Goal: Information Seeking & Learning: Learn about a topic

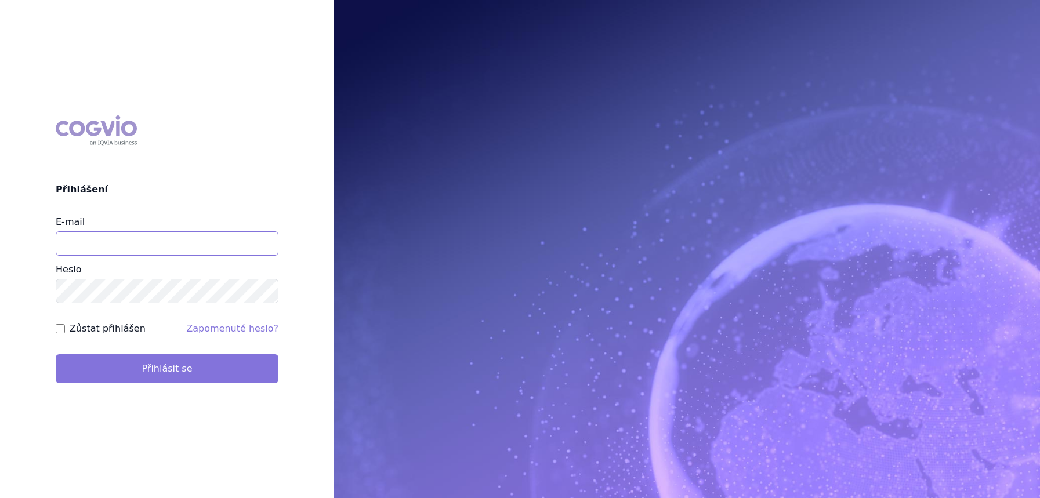
type input "[PERSON_NAME][EMAIL_ADDRESS][DOMAIN_NAME]"
click at [223, 371] on button "Přihlásit se" at bounding box center [167, 368] width 223 height 29
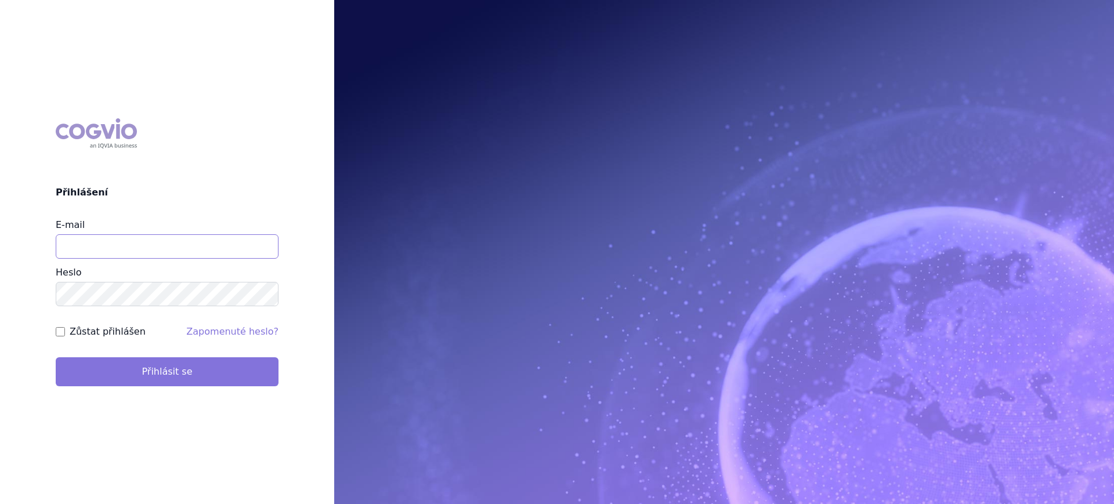
type input "[PERSON_NAME][EMAIL_ADDRESS][DOMAIN_NAME]"
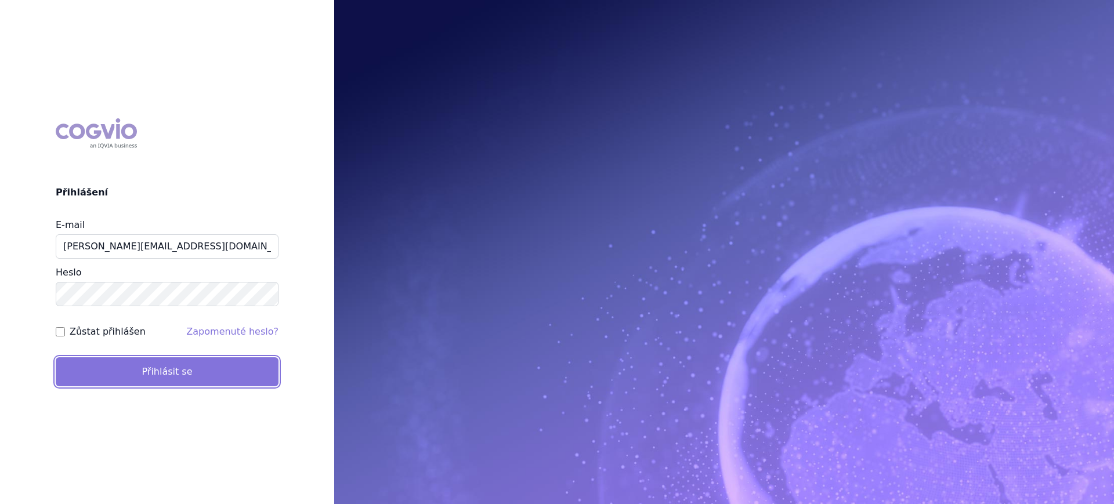
click at [177, 371] on button "Přihlásit se" at bounding box center [167, 371] width 223 height 29
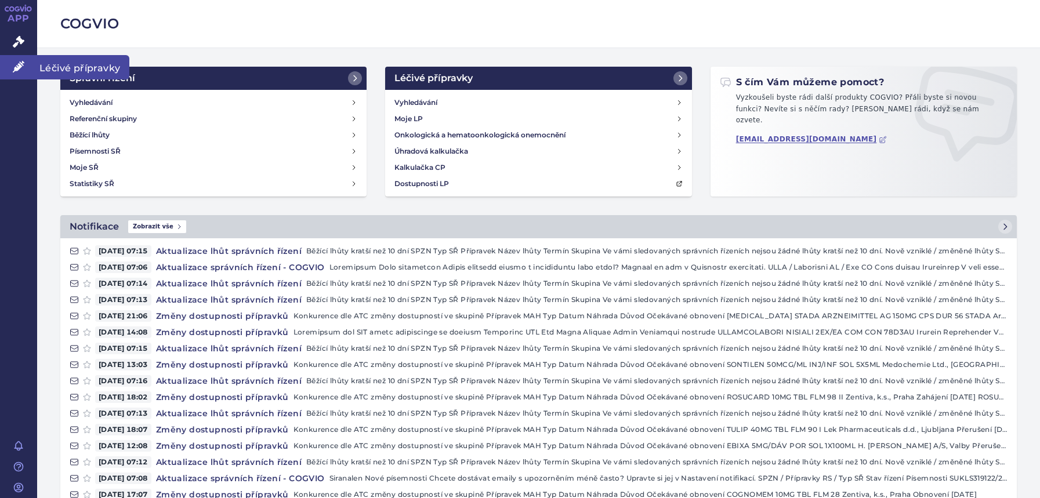
click at [17, 64] on icon at bounding box center [19, 67] width 12 height 12
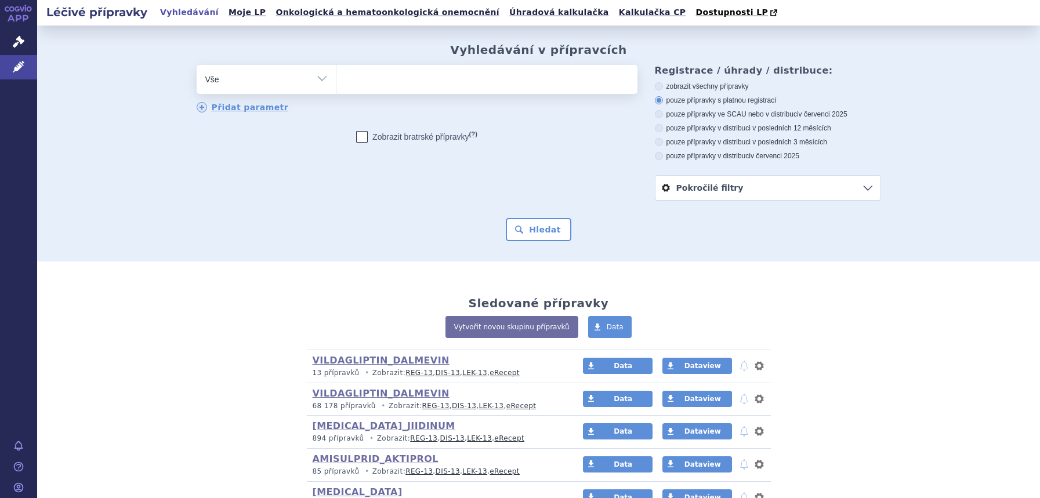
click at [245, 83] on select "Vše Přípravek/SUKL kód MAH VPOIS ATC/Aktivní látka Léková forma Síla" at bounding box center [266, 78] width 139 height 26
select select "filter-atc-group"
click at [197, 66] on select "Vše Přípravek/SUKL kód MAH VPOIS ATC/Aktivní látka Léková forma Síla" at bounding box center [266, 78] width 139 height 26
click at [356, 86] on ul at bounding box center [486, 77] width 301 height 24
click at [336, 86] on select at bounding box center [336, 78] width 1 height 29
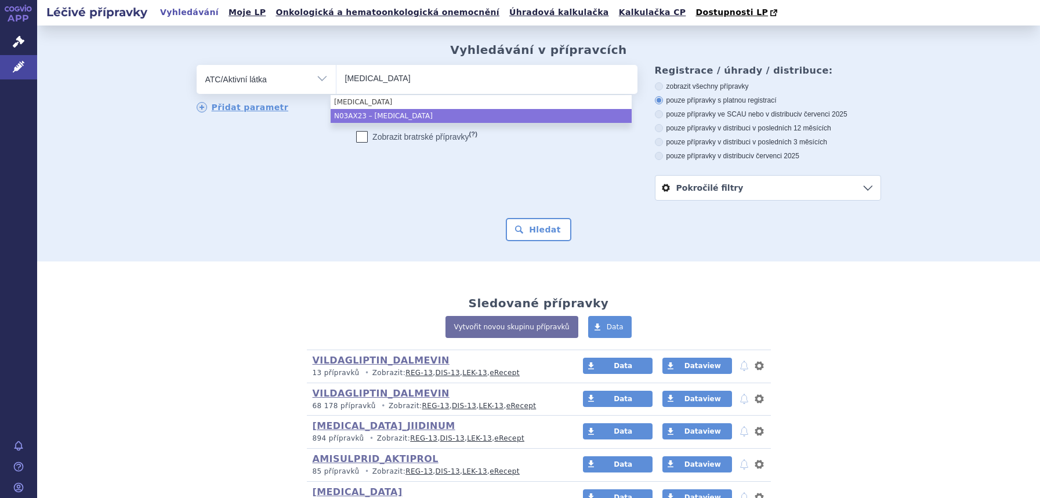
type input "brivaracetam"
select select "N03AX23"
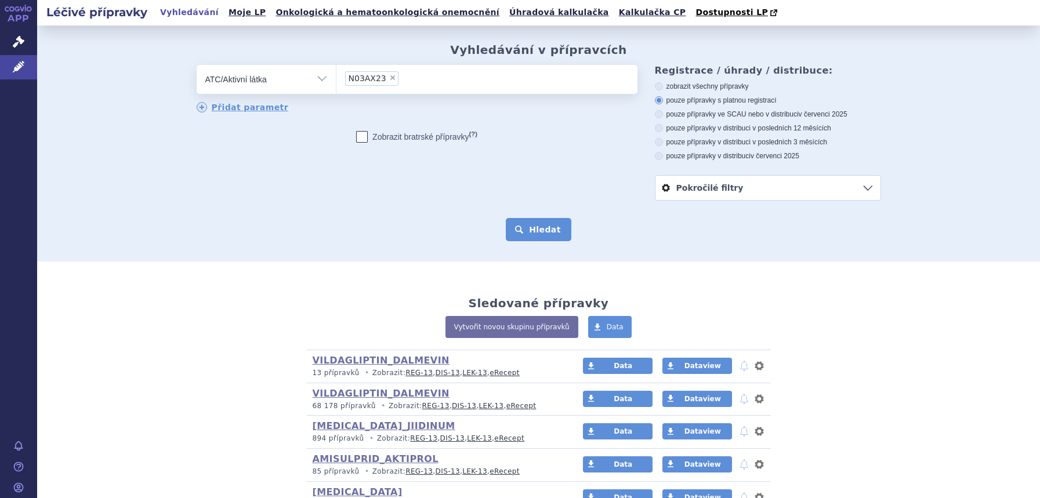
click at [532, 241] on button "Hledat" at bounding box center [539, 229] width 66 height 23
click at [533, 222] on button "Hledat" at bounding box center [539, 229] width 66 height 23
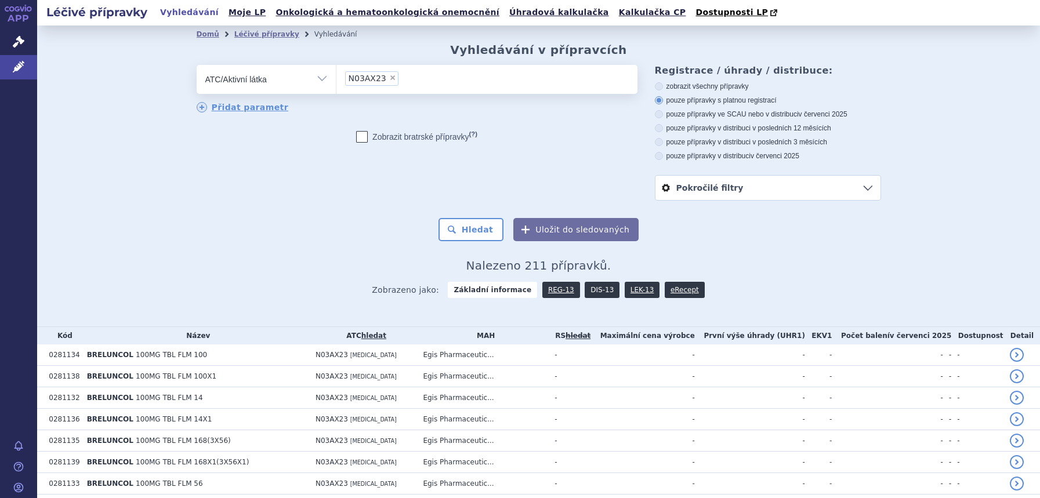
click at [592, 294] on link "DIS-13" at bounding box center [602, 290] width 35 height 16
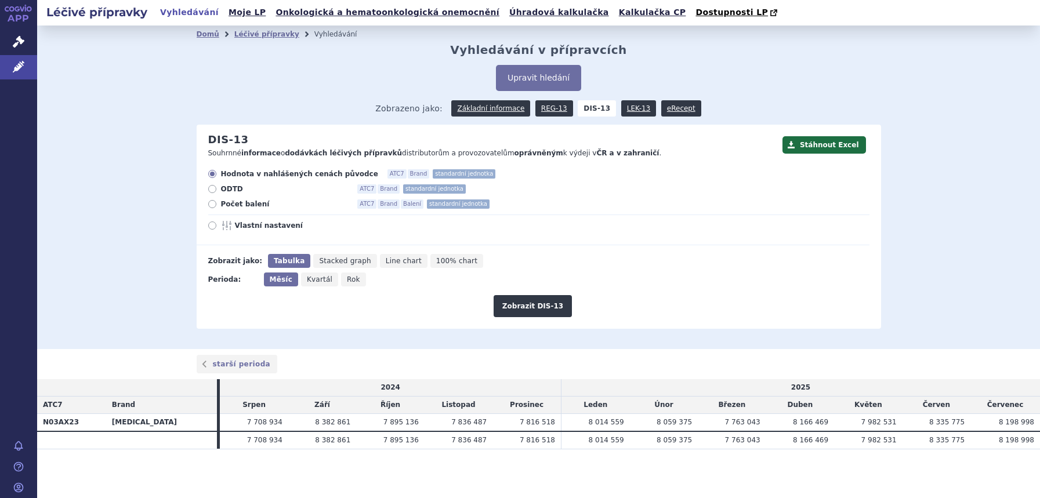
click at [347, 280] on span "Rok" at bounding box center [353, 280] width 13 height 8
click at [345, 280] on input "Rok" at bounding box center [345, 277] width 8 height 8
radio input "true"
click at [549, 306] on button "Zobrazit DIS-13" at bounding box center [533, 306] width 78 height 22
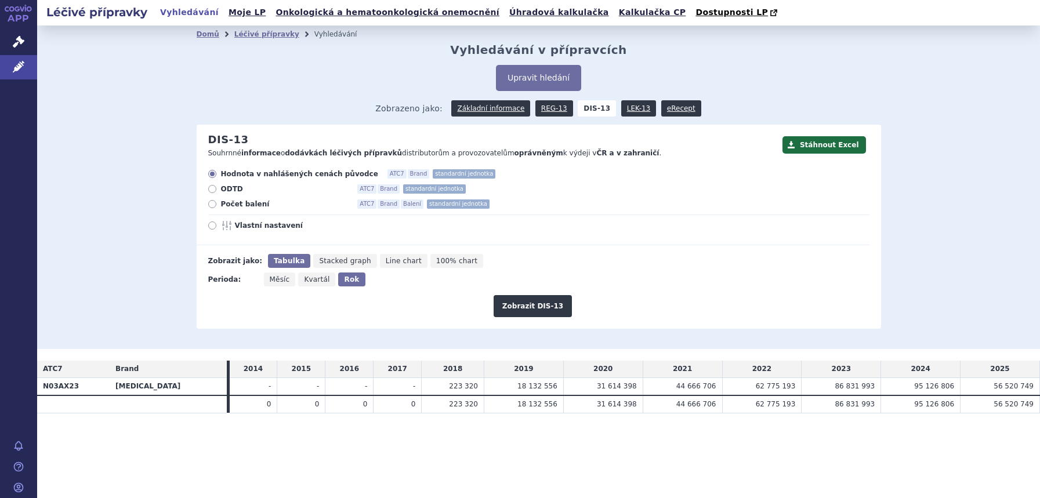
click at [213, 225] on icon at bounding box center [212, 226] width 8 height 8
click at [213, 225] on input "Vlastní nastavení" at bounding box center [213, 227] width 8 height 8
radio input "true"
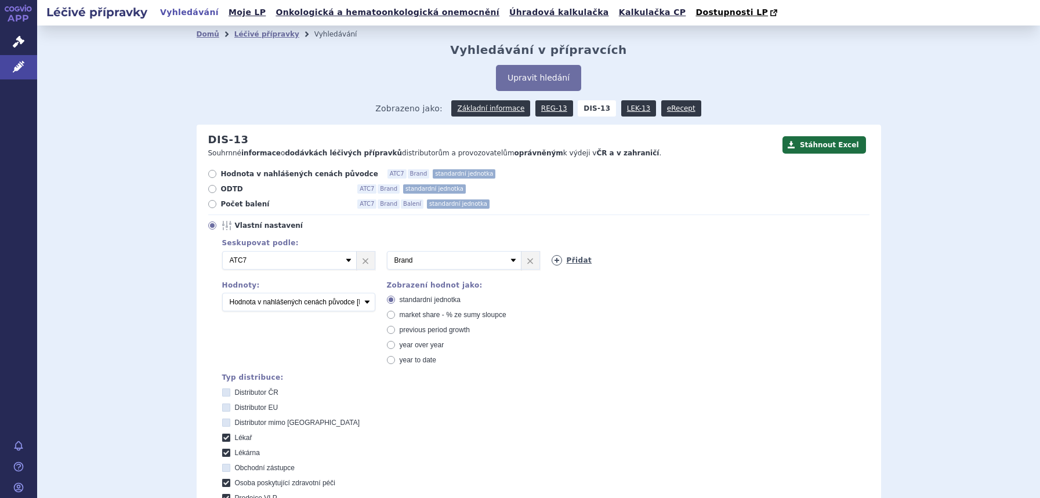
click at [553, 266] on link "Přidat" at bounding box center [572, 260] width 41 height 10
click at [553, 266] on select "Vyberte groupování ATC3 ATC5 ATC7 Brand Balení SÚKL kód MAH VPOIS Referenční sk…" at bounding box center [619, 260] width 135 height 19
select select "mah"
click at [552, 252] on select "Vyberte groupování ATC3 ATC5 ATC7 Brand Balení SÚKL kód MAH VPOIS Referenční sk…" at bounding box center [619, 260] width 135 height 19
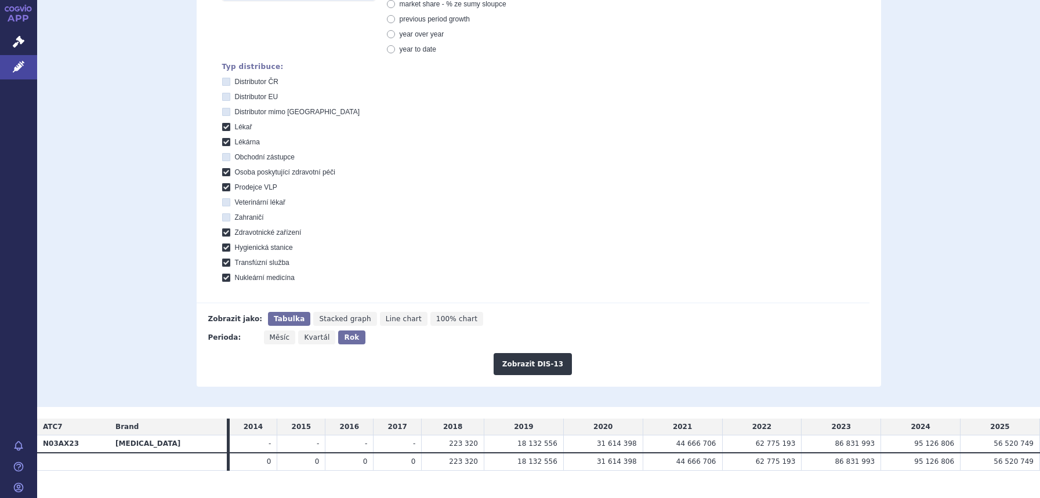
scroll to position [331, 0]
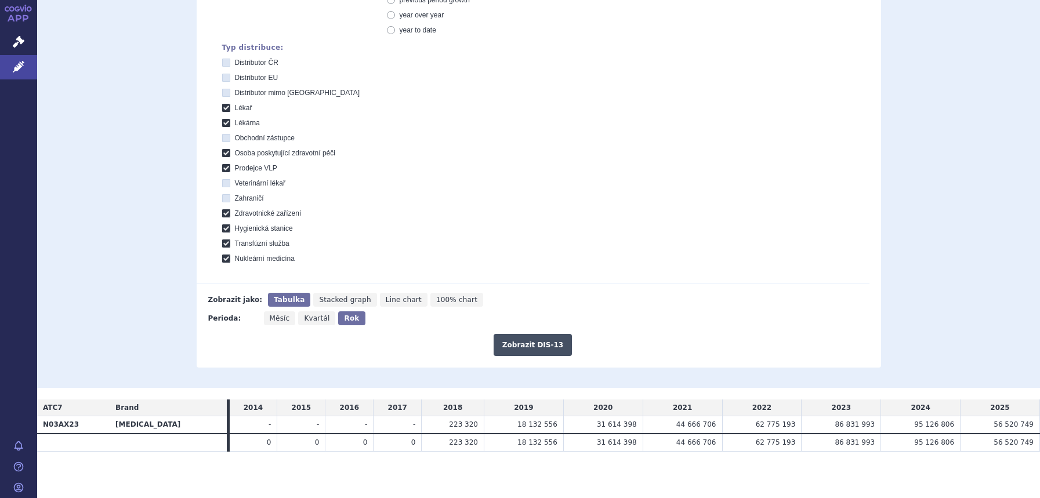
click at [528, 341] on button "Zobrazit DIS-13" at bounding box center [533, 345] width 78 height 22
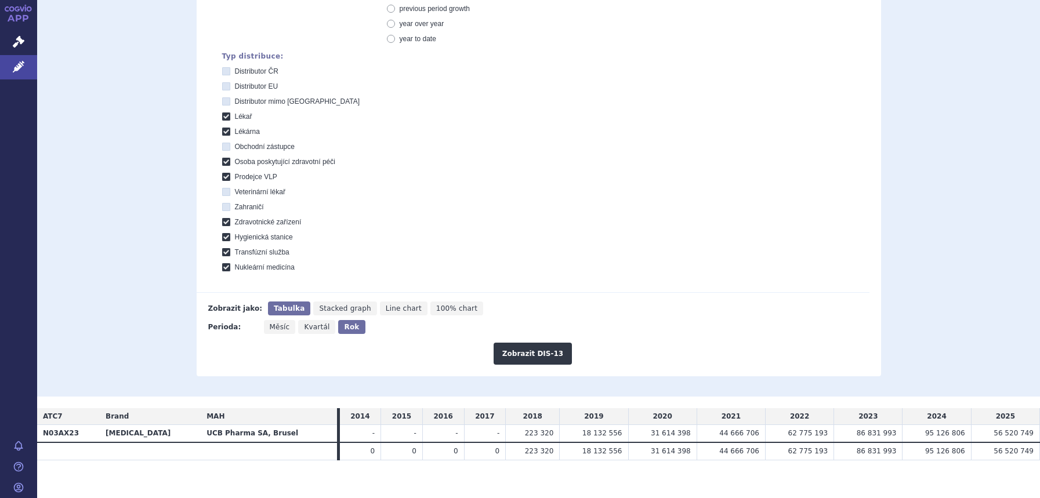
scroll to position [331, 0]
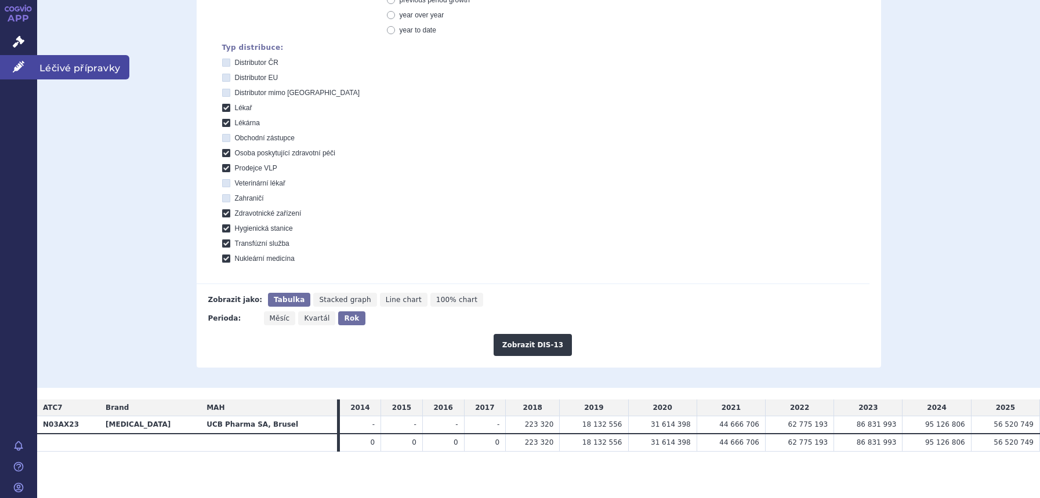
click at [19, 77] on link "Léčivé přípravky" at bounding box center [18, 67] width 37 height 24
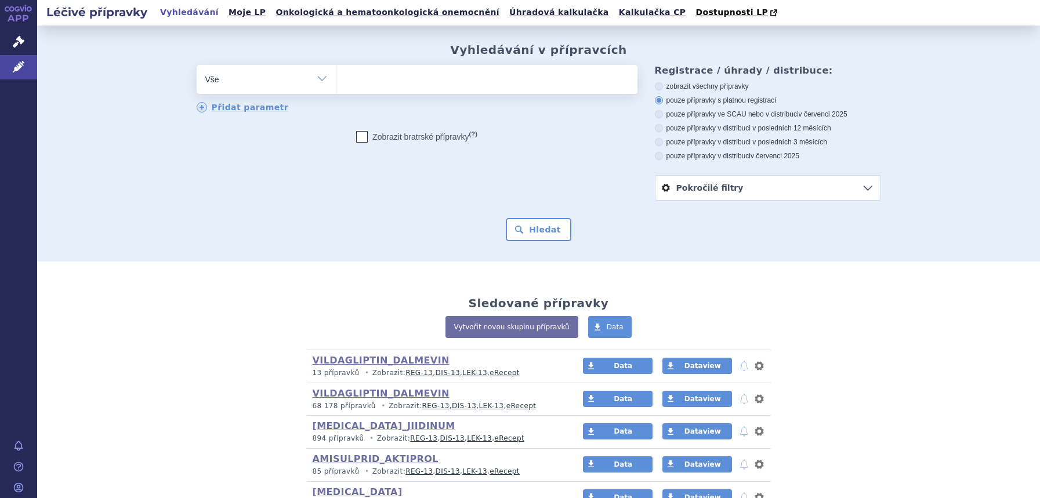
click at [258, 80] on select "Vše Přípravek/SUKL kód MAH VPOIS ATC/Aktivní látka Léková forma Síla" at bounding box center [266, 78] width 139 height 26
select select "filter-atc-group"
click at [197, 66] on select "Vše Přípravek/SUKL kód MAH VPOIS ATC/Aktivní látka Léková forma Síla" at bounding box center [266, 78] width 139 height 26
click at [388, 87] on ul at bounding box center [486, 77] width 301 height 24
click at [336, 87] on select at bounding box center [336, 78] width 1 height 29
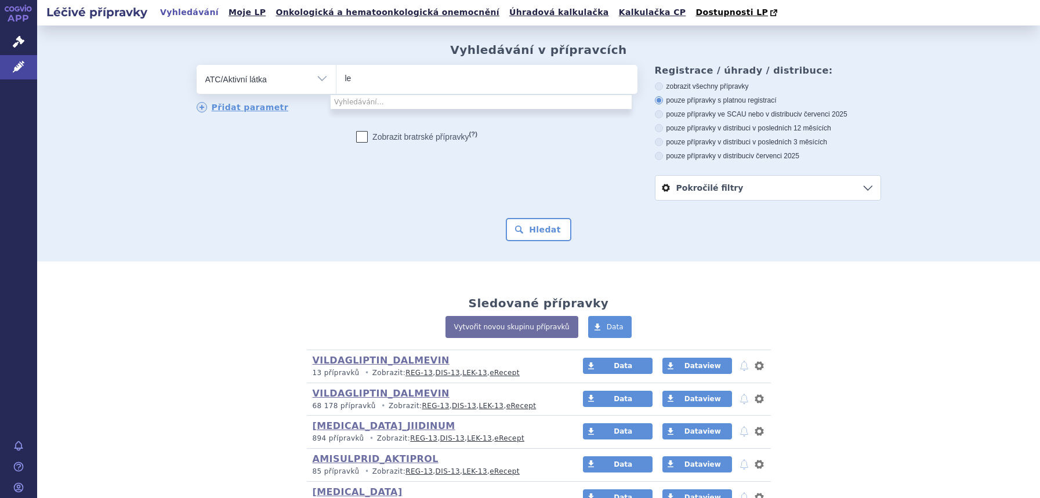
type input "l"
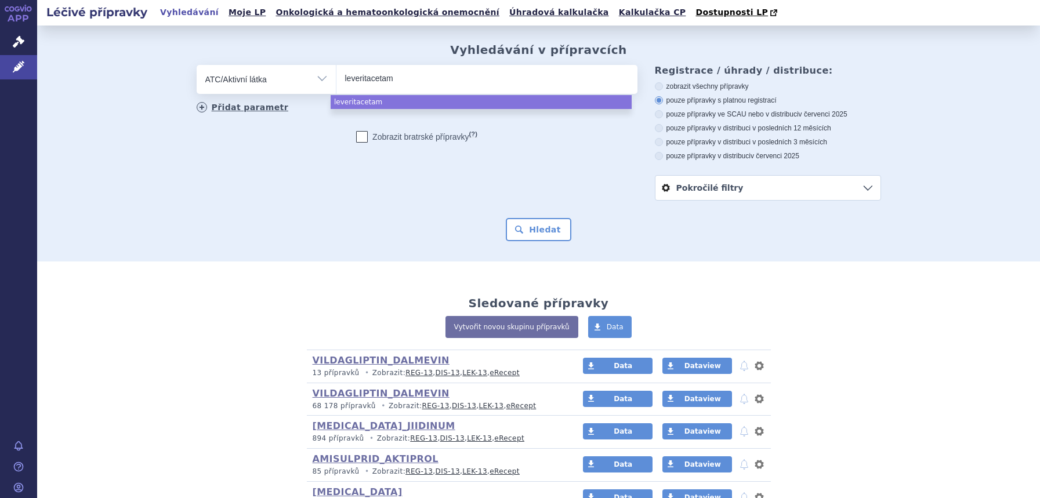
drag, startPoint x: 419, startPoint y: 84, endPoint x: 231, endPoint y: 104, distance: 188.5
click at [231, 104] on div "odstranit Vše Přípravek/SUKL kód MAH VPOIS ATC/Aktivní látka" at bounding box center [417, 89] width 441 height 49
type input "leveritacet"
select select "leveritacet"
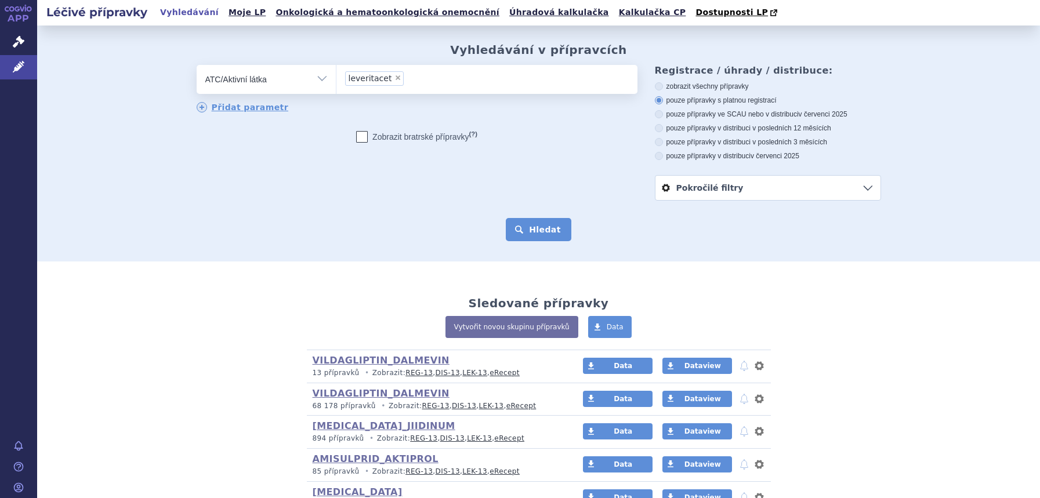
click at [549, 231] on button "Hledat" at bounding box center [539, 229] width 66 height 23
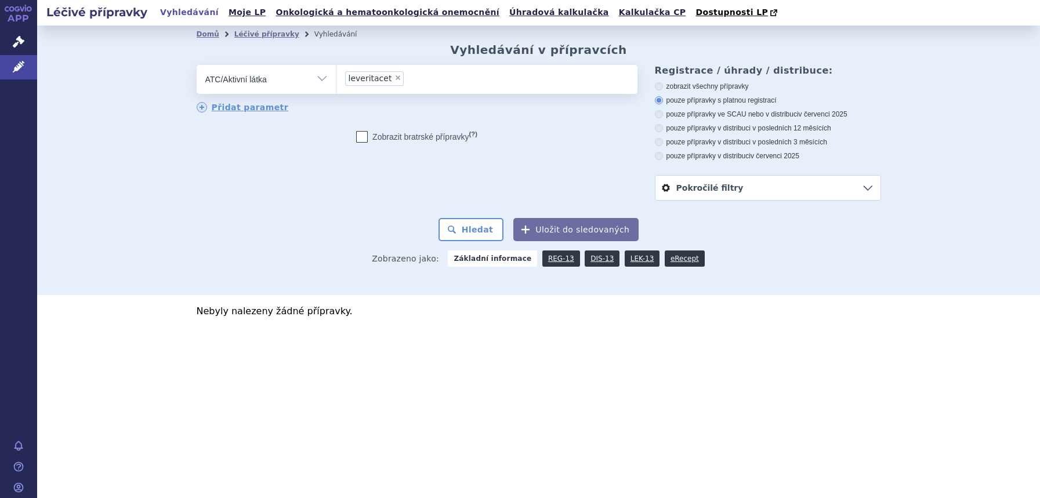
click at [395, 76] on span "×" at bounding box center [398, 77] width 7 height 7
click at [336, 76] on select "leveritacet" at bounding box center [336, 78] width 1 height 29
select select
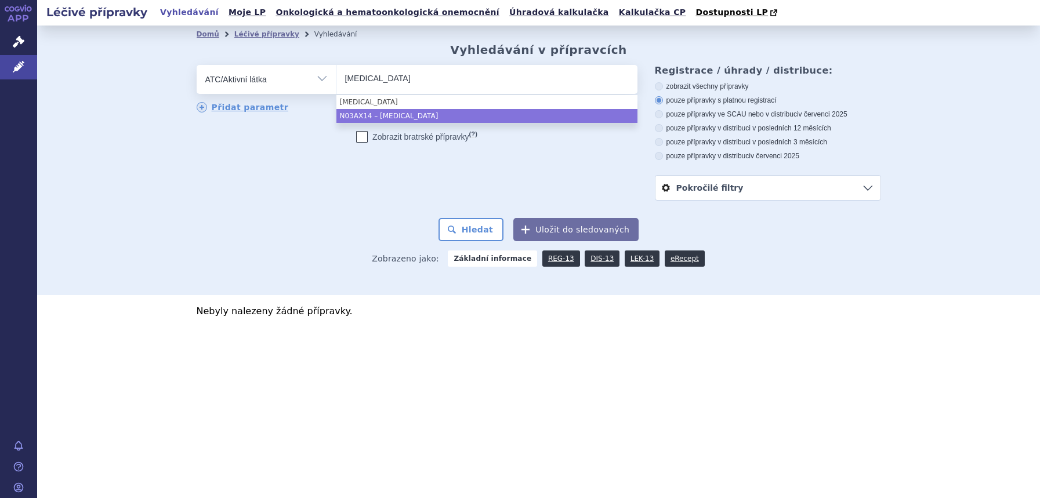
type input "[MEDICAL_DATA]"
select select "N03AX14"
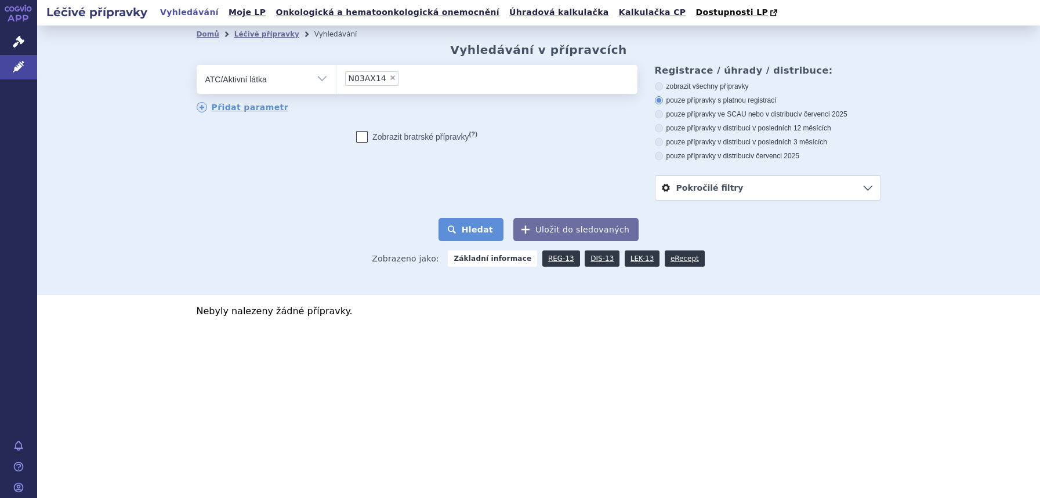
click at [472, 240] on button "Hledat" at bounding box center [472, 229] width 66 height 23
click at [455, 235] on button "Hledat" at bounding box center [472, 229] width 66 height 23
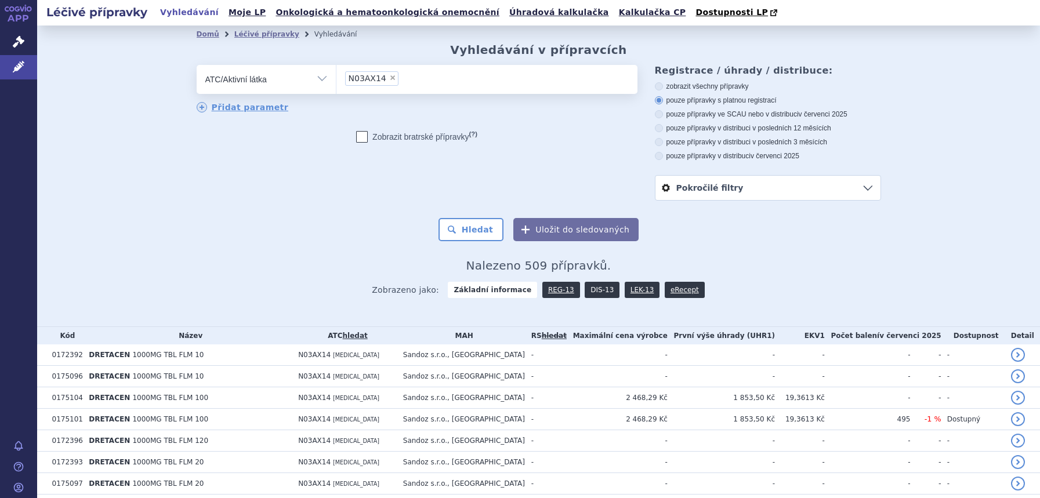
click at [587, 288] on link "DIS-13" at bounding box center [602, 290] width 35 height 16
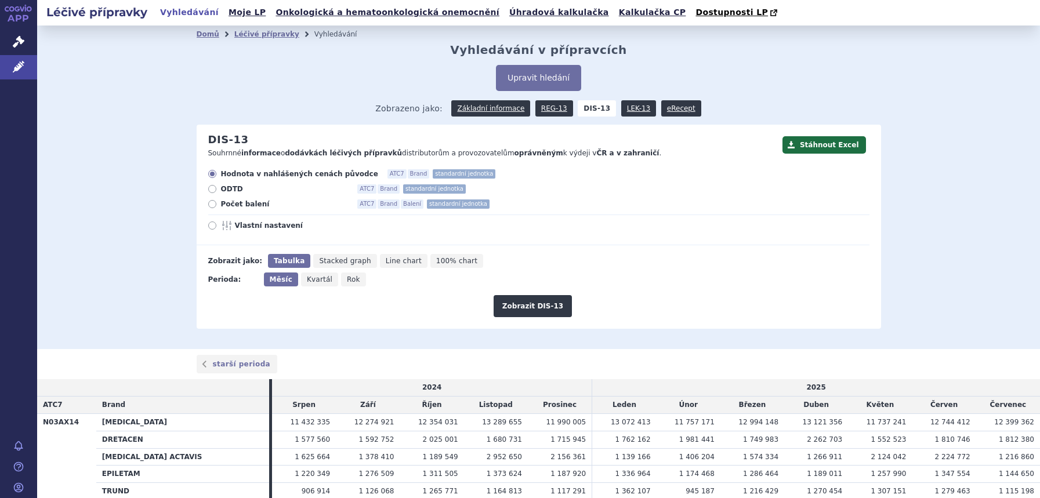
click at [347, 281] on span "Rok" at bounding box center [353, 280] width 13 height 8
click at [341, 280] on input "Rok" at bounding box center [345, 277] width 8 height 8
radio input "true"
click at [547, 306] on button "Zobrazit DIS-13" at bounding box center [533, 306] width 78 height 22
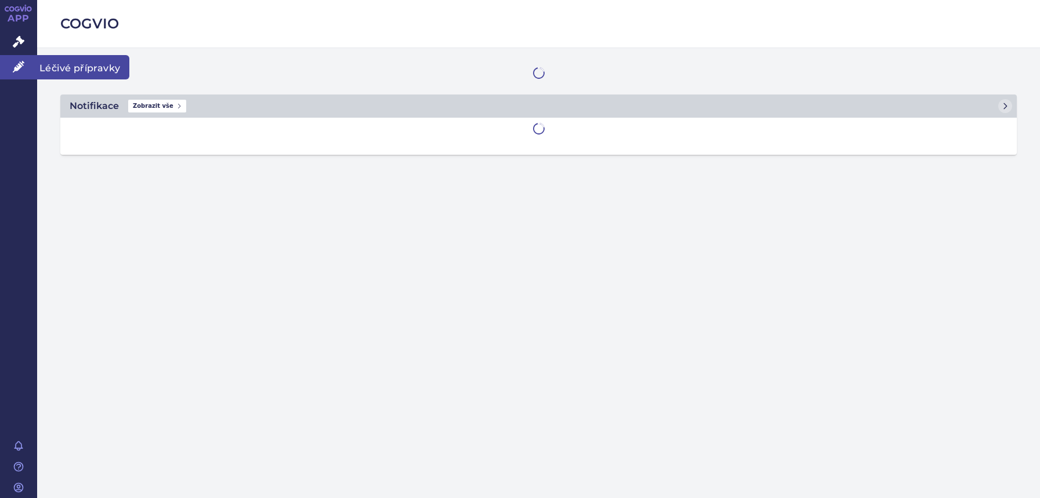
click at [30, 74] on link "Léčivé přípravky" at bounding box center [18, 67] width 37 height 24
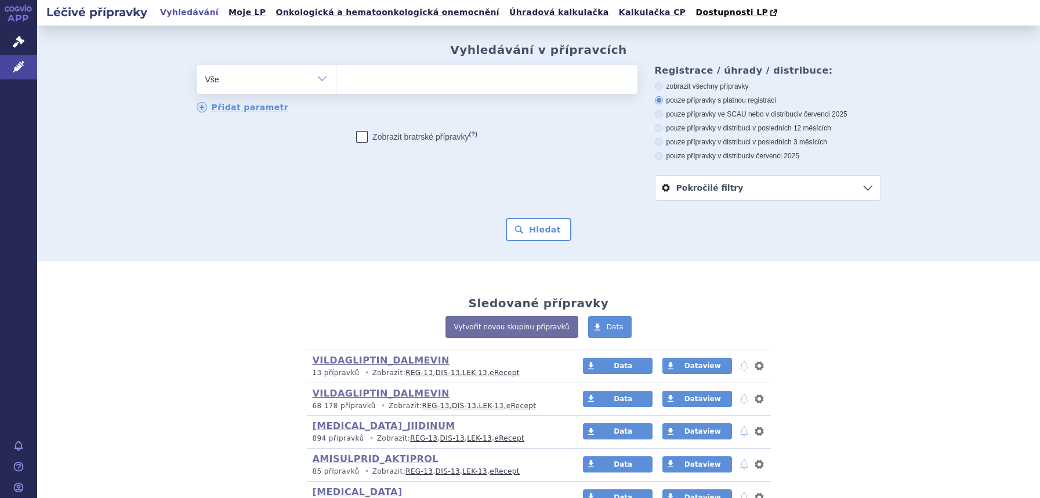
click at [251, 87] on select "Vše Přípravek/SUKL kód MAH VPOIS ATC/Aktivní látka Léková forma Síla" at bounding box center [266, 78] width 139 height 26
select select "filter-atc-group"
click at [197, 66] on select "Vše Přípravek/SUKL kód MAH VPOIS ATC/Aktivní látka Léková forma Síla" at bounding box center [266, 78] width 139 height 26
click at [365, 88] on ul at bounding box center [486, 77] width 301 height 24
click at [336, 88] on select at bounding box center [336, 78] width 1 height 29
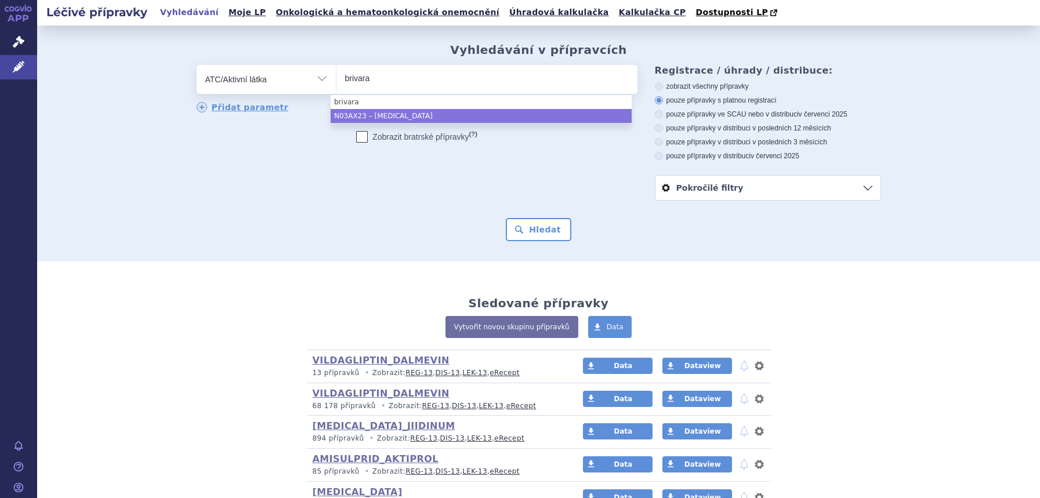
type input "brivara"
select select "N03AX23"
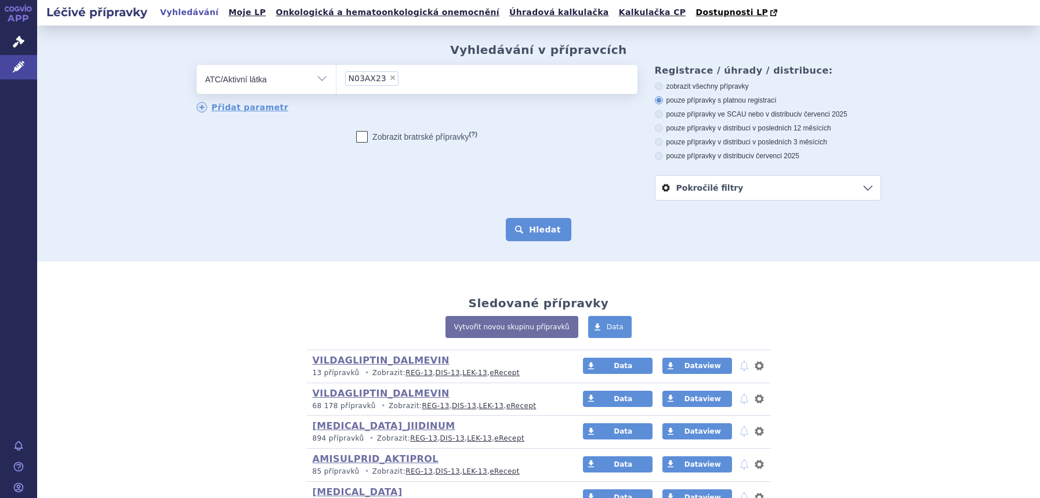
click at [530, 225] on button "Hledat" at bounding box center [539, 229] width 66 height 23
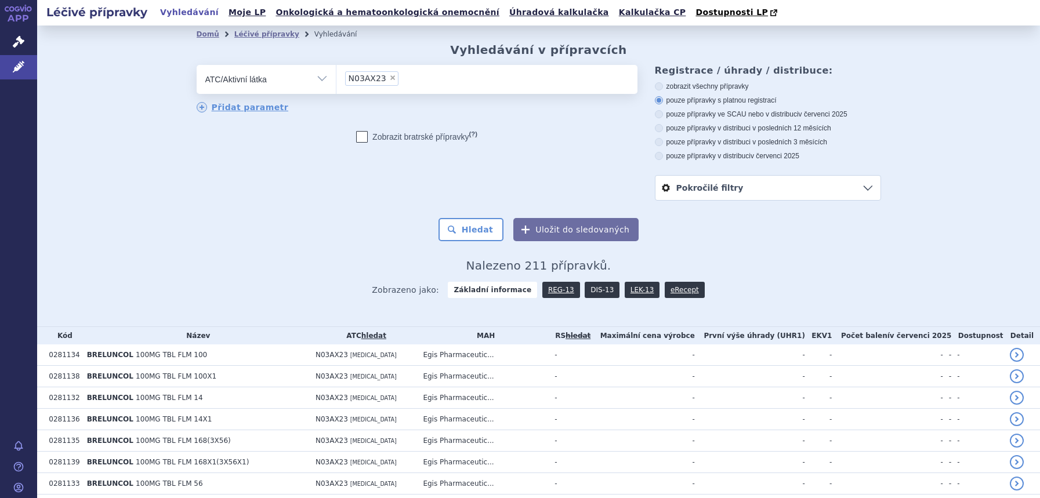
click at [588, 288] on link "DIS-13" at bounding box center [602, 290] width 35 height 16
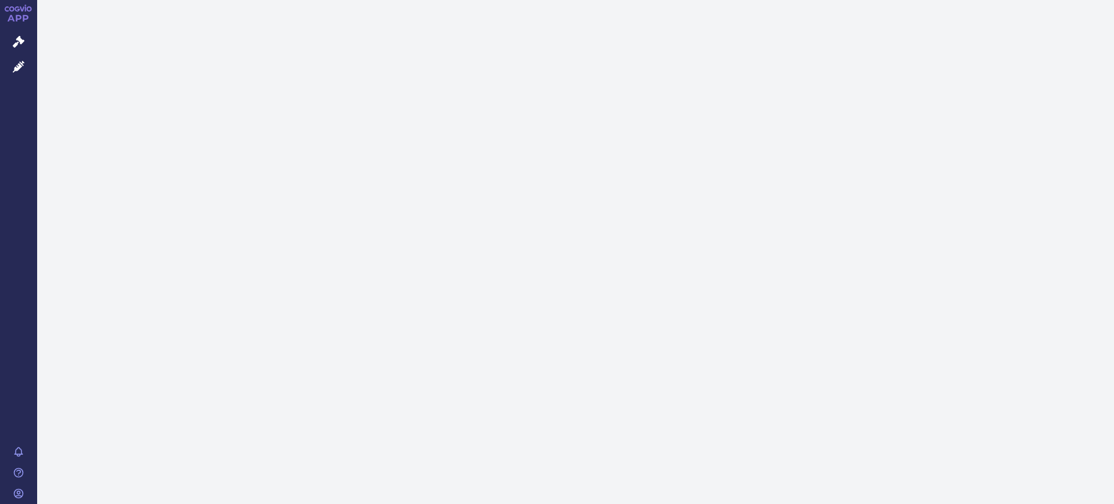
click at [7, 71] on link "Léčivé přípravky" at bounding box center [18, 67] width 37 height 24
